Goal: Task Accomplishment & Management: Use online tool/utility

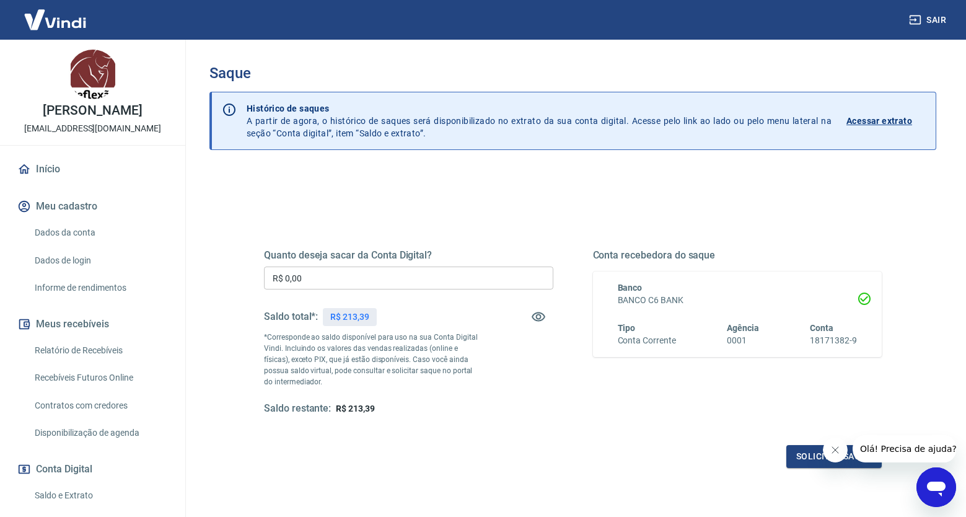
scroll to position [2, 0]
click at [294, 272] on input "R$ 0,00" at bounding box center [408, 278] width 289 height 23
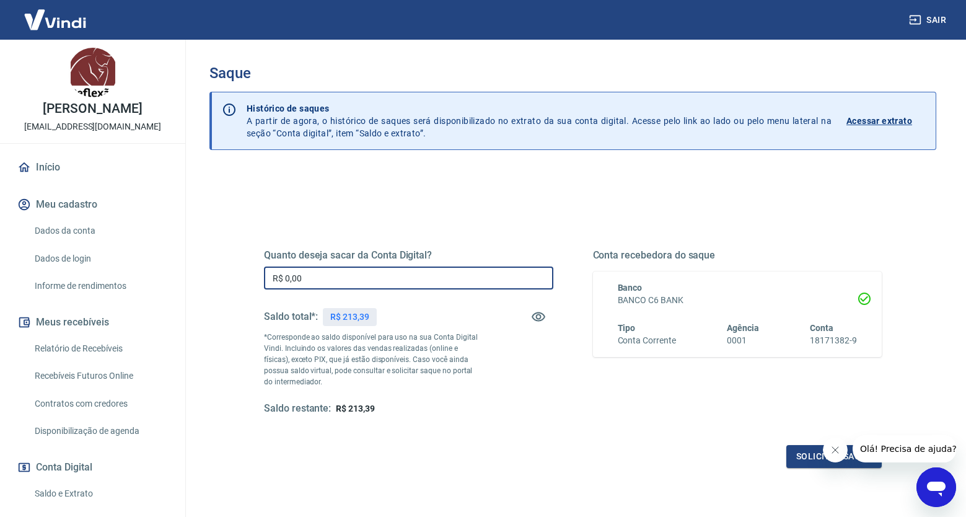
click at [326, 277] on input "R$ 0,00" at bounding box center [408, 278] width 289 height 23
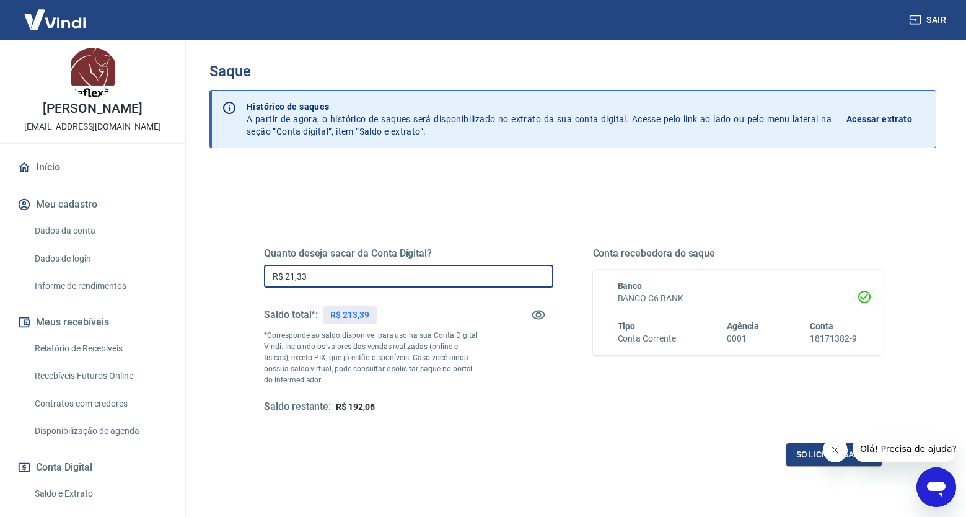
type input "R$ 213,39"
click at [806, 444] on button "Solicitar saque" at bounding box center [833, 454] width 95 height 23
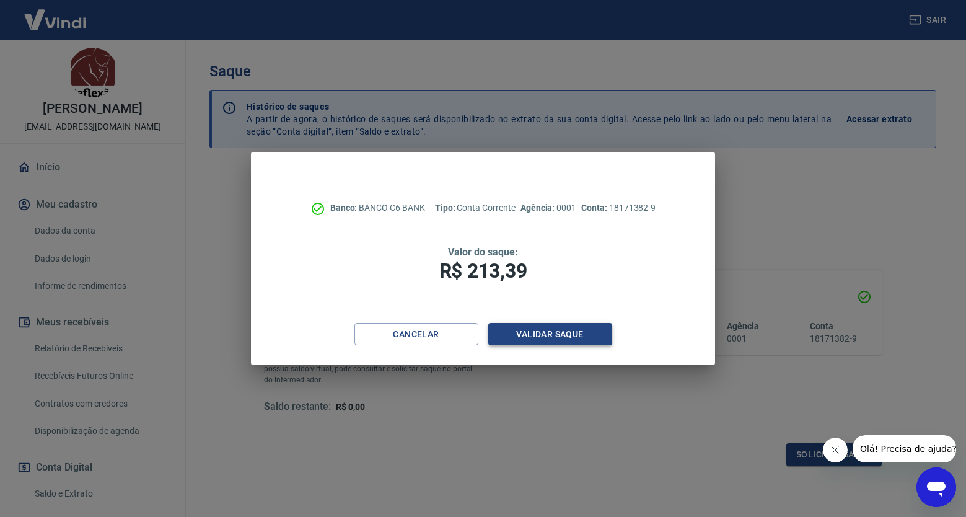
click at [588, 333] on button "Validar saque" at bounding box center [550, 334] width 124 height 23
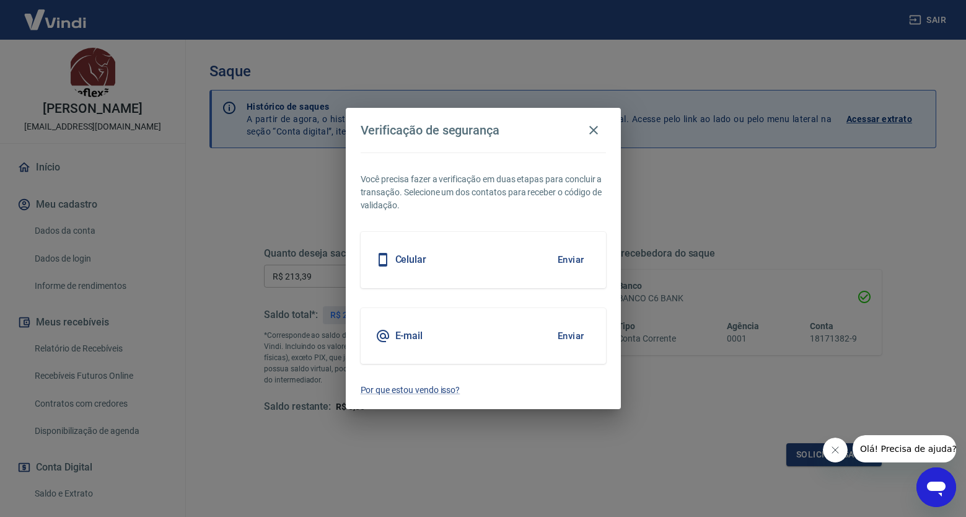
click at [583, 262] on button "Enviar" at bounding box center [571, 260] width 40 height 26
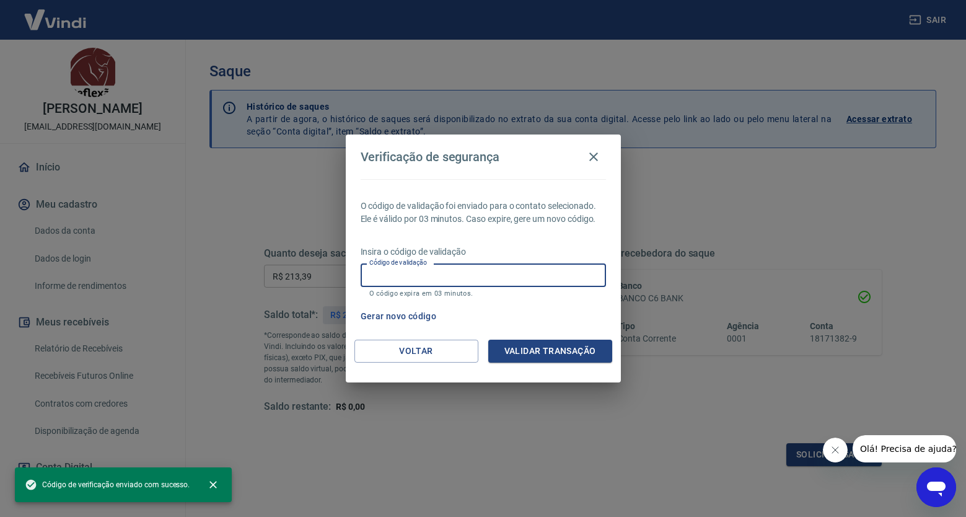
click at [555, 275] on input "Código de validação" at bounding box center [483, 274] width 245 height 23
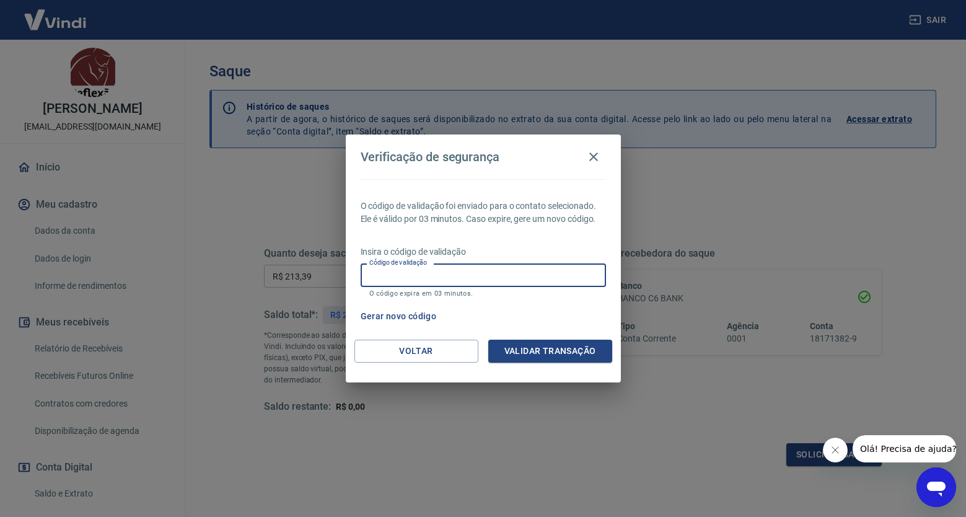
click at [555, 275] on input "Código de validação" at bounding box center [483, 274] width 245 height 23
type input "702043"
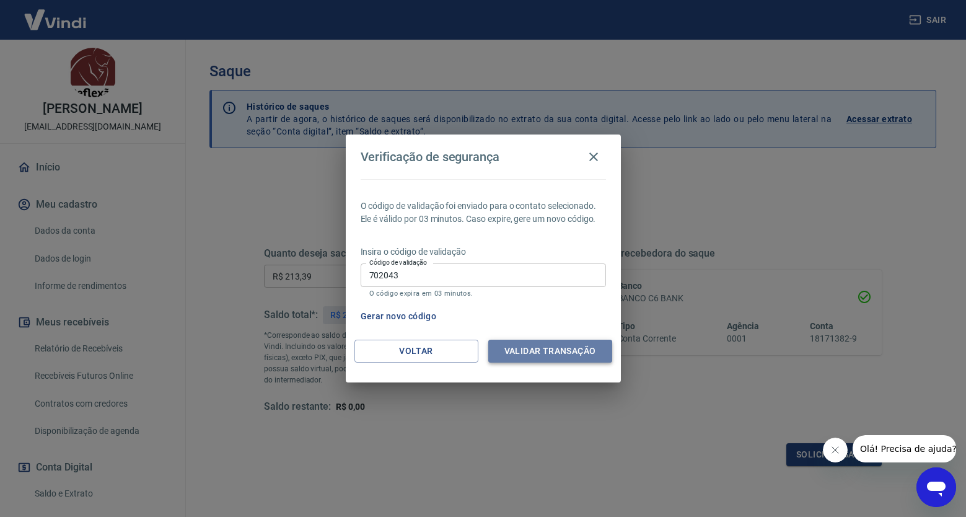
click at [561, 349] on button "Validar transação" at bounding box center [550, 351] width 124 height 23
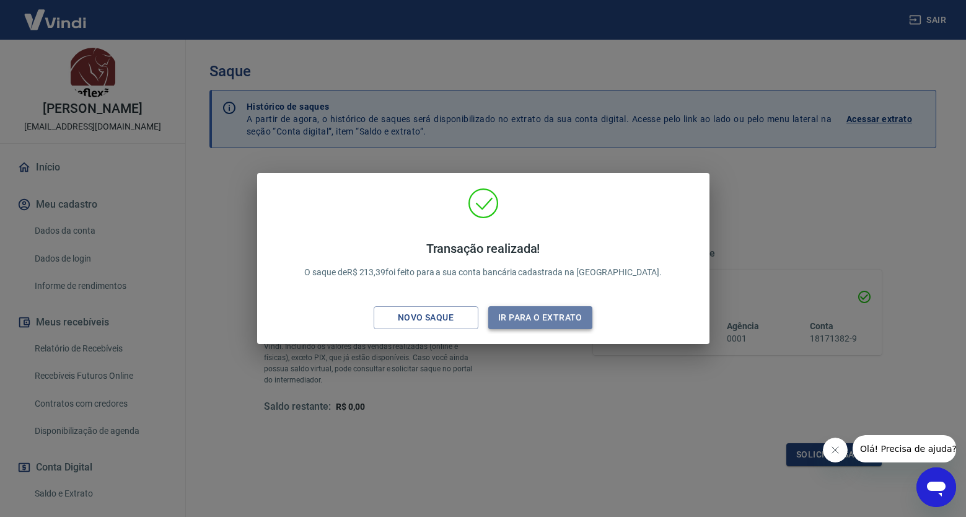
click at [527, 320] on button "Ir para o extrato" at bounding box center [540, 317] width 105 height 23
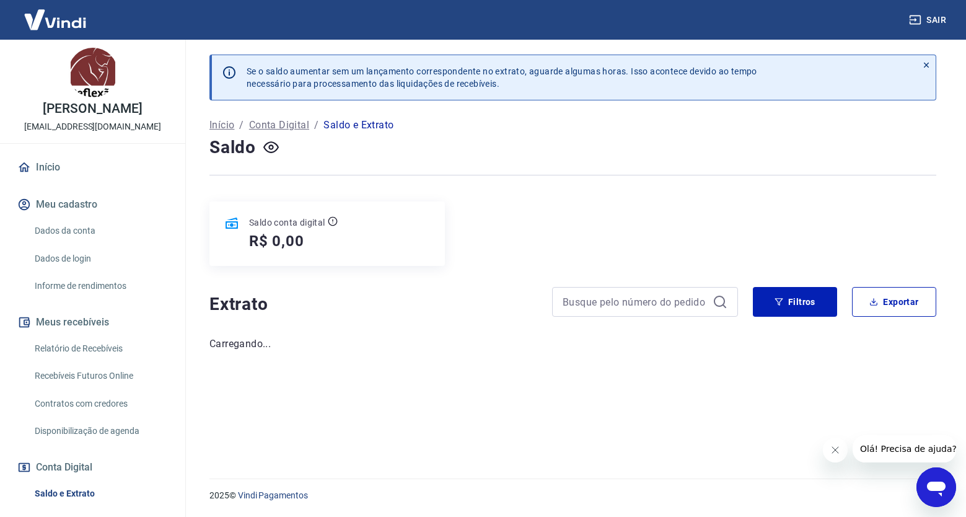
scroll to position [1, 0]
